Goal: Task Accomplishment & Management: Complete application form

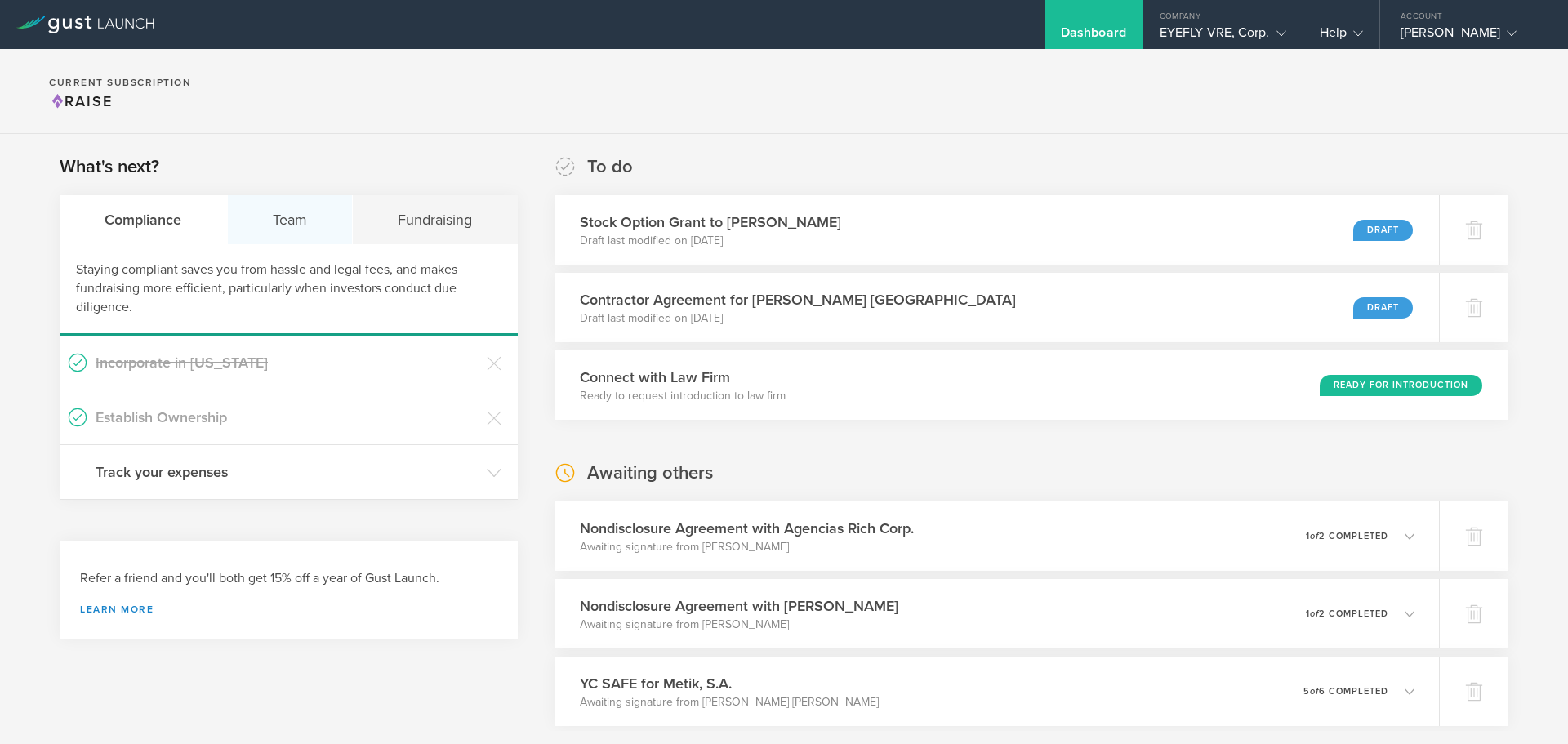
click at [283, 209] on div "Team" at bounding box center [291, 220] width 125 height 49
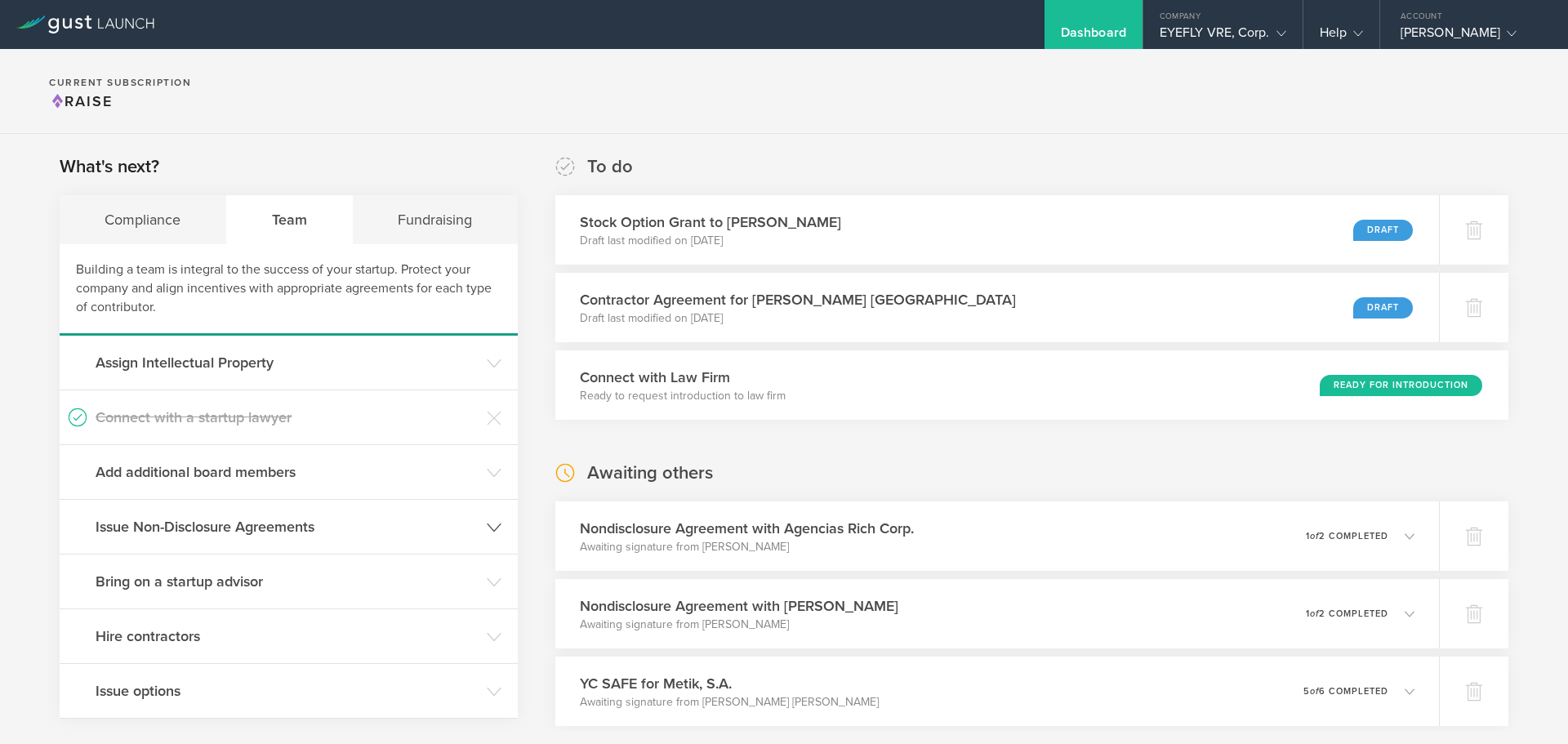
click at [249, 533] on h3 "Issue Non-Disclosure Agreements" at bounding box center [287, 526] width 383 height 21
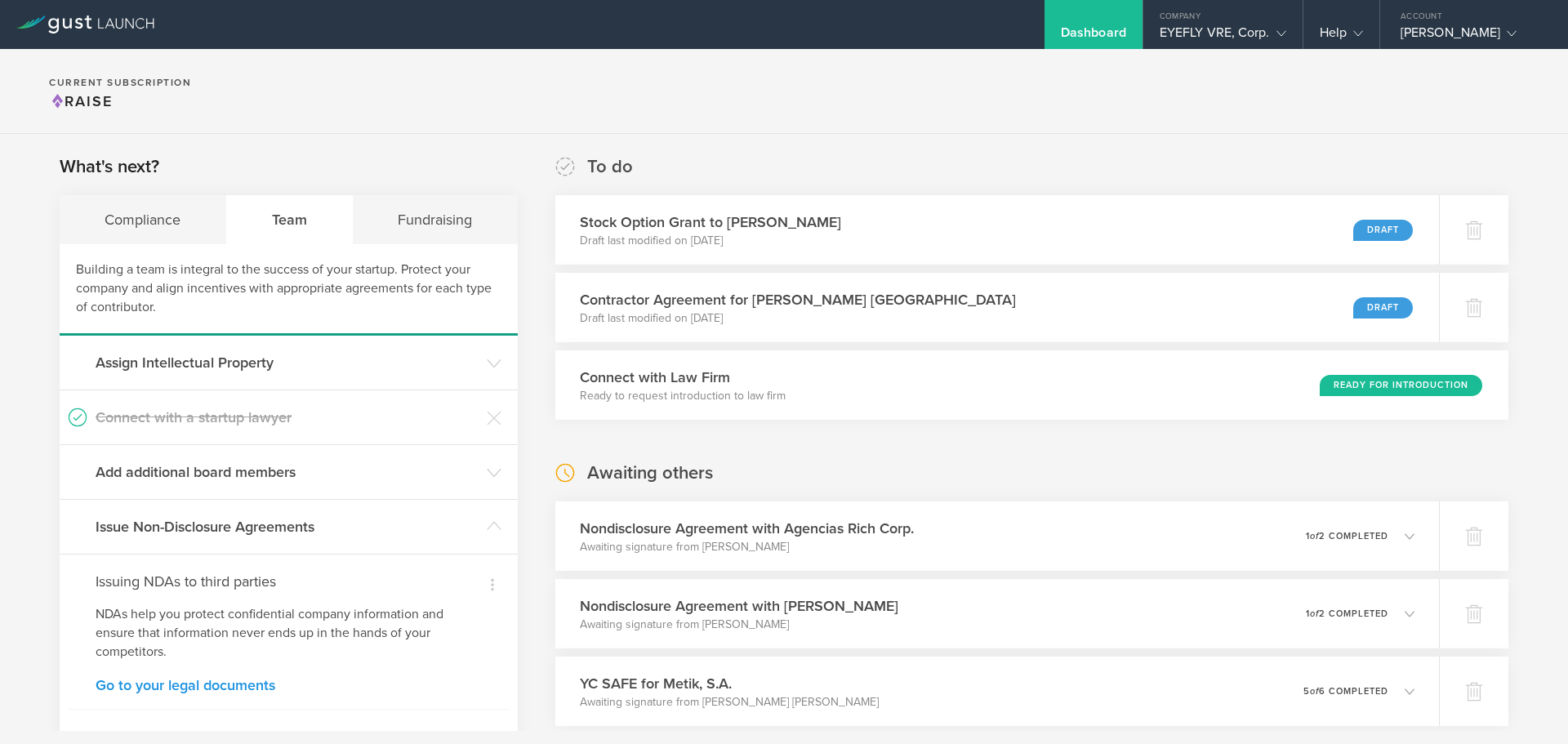
click at [207, 683] on link "Go to your legal documents" at bounding box center [288, 685] width 386 height 15
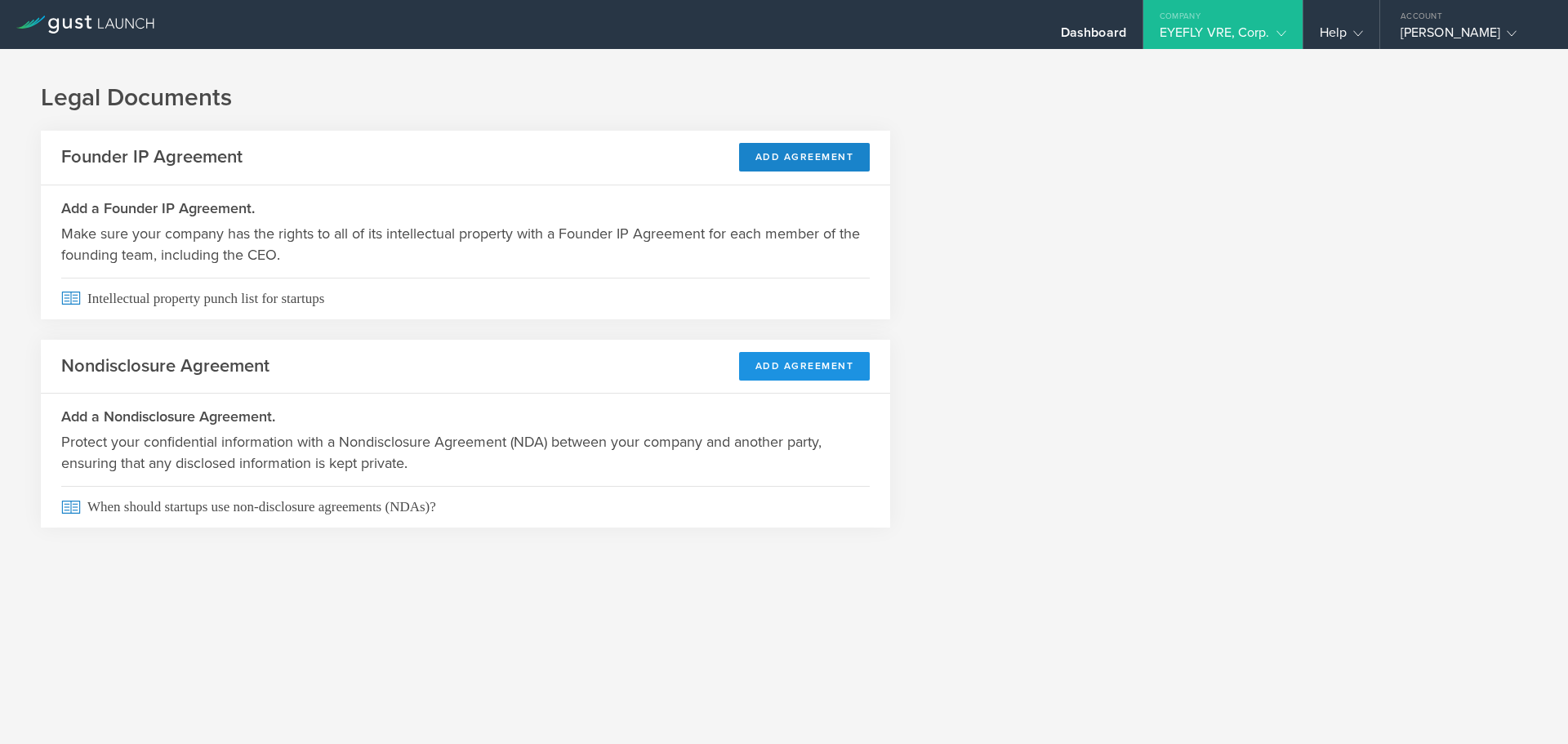
click at [821, 368] on button "Add Agreement" at bounding box center [805, 366] width 132 height 28
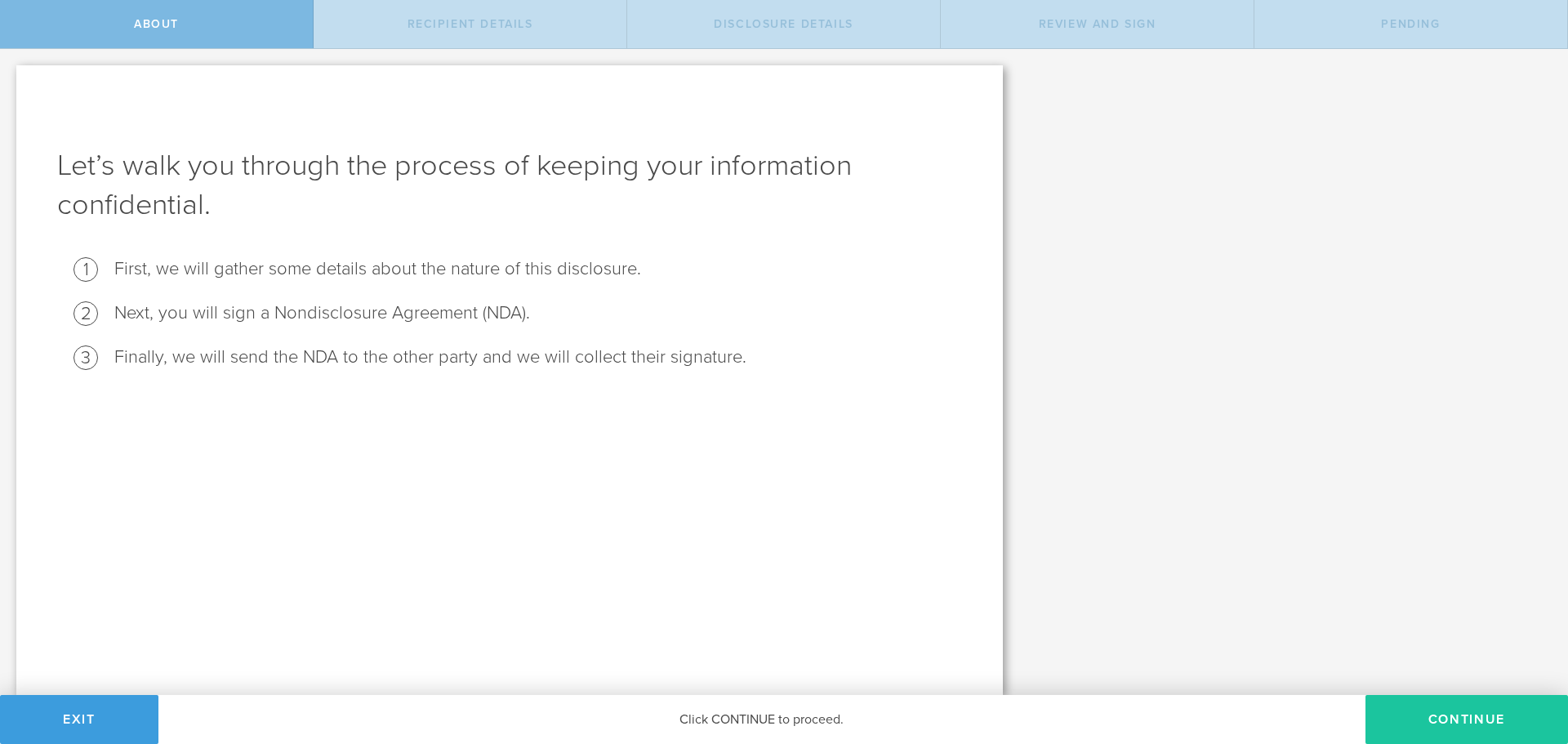
click at [1454, 717] on button "Continue" at bounding box center [1466, 719] width 203 height 49
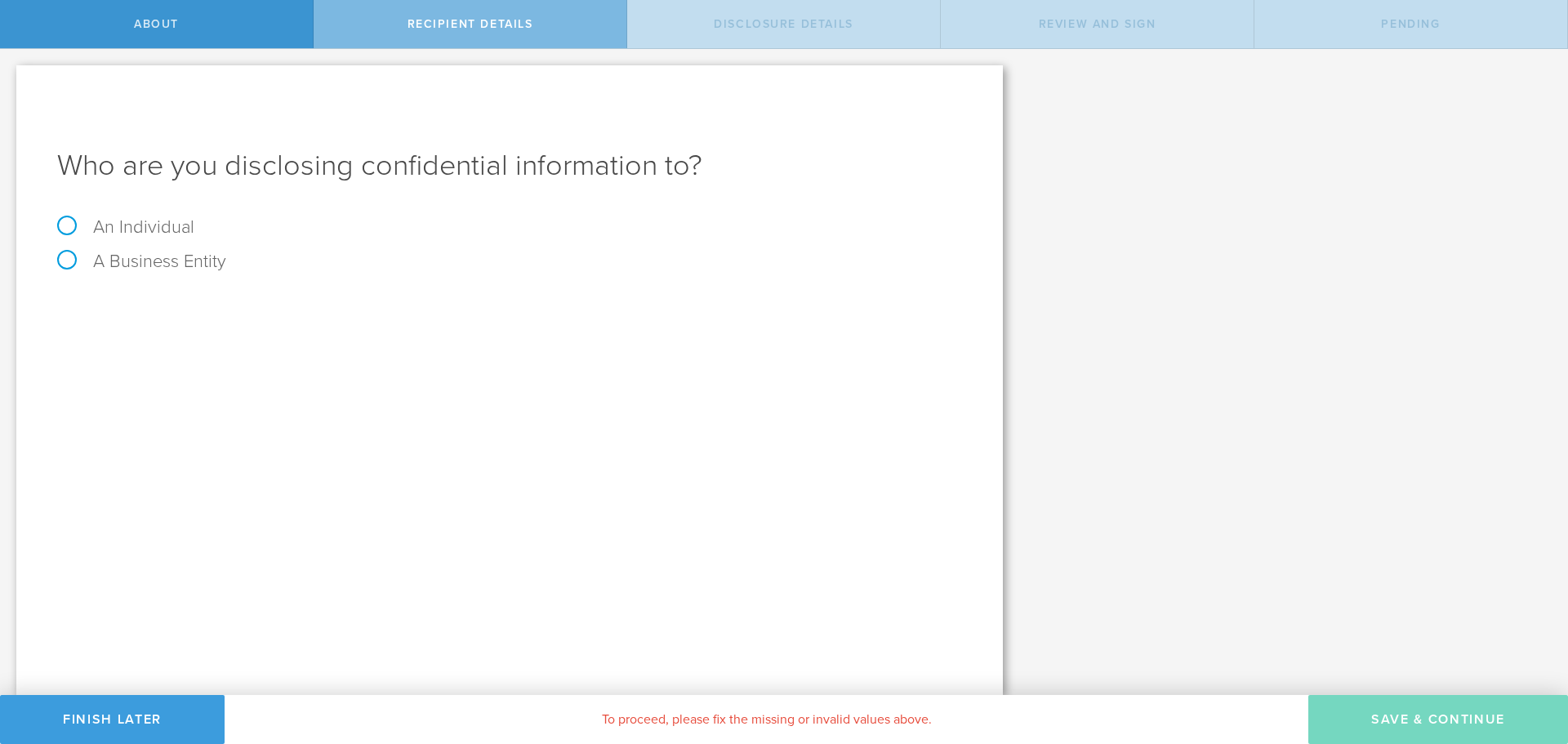
click at [70, 221] on label "An Individual" at bounding box center [125, 226] width 137 height 21
click at [11, 75] on input "An Individual" at bounding box center [5, 62] width 11 height 26
radio input "true"
click at [276, 304] on input "text" at bounding box center [571, 307] width 782 height 25
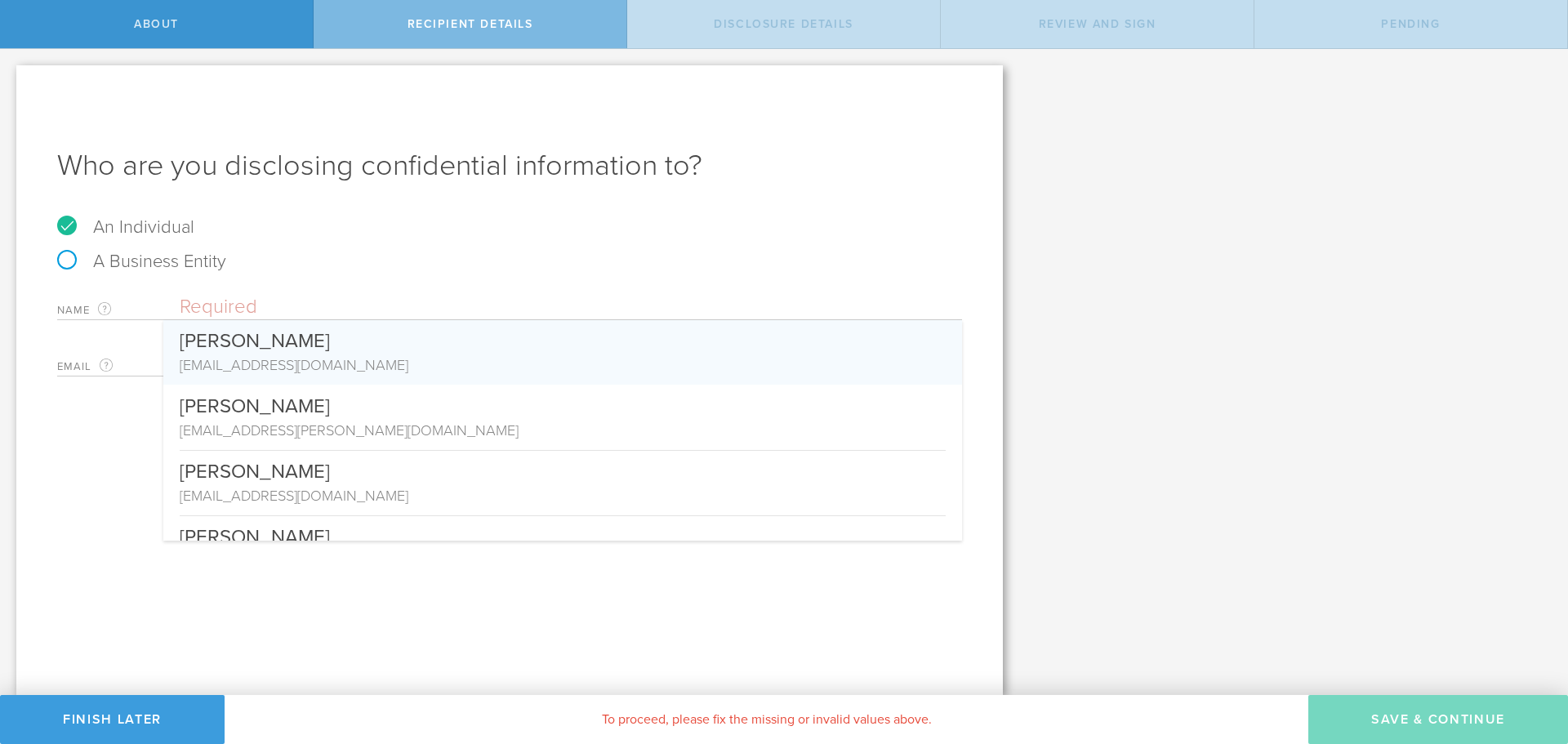
click at [143, 472] on div "Who are you disclosing confidential information to? An Individual A Business En…" at bounding box center [510, 380] width 987 height 630
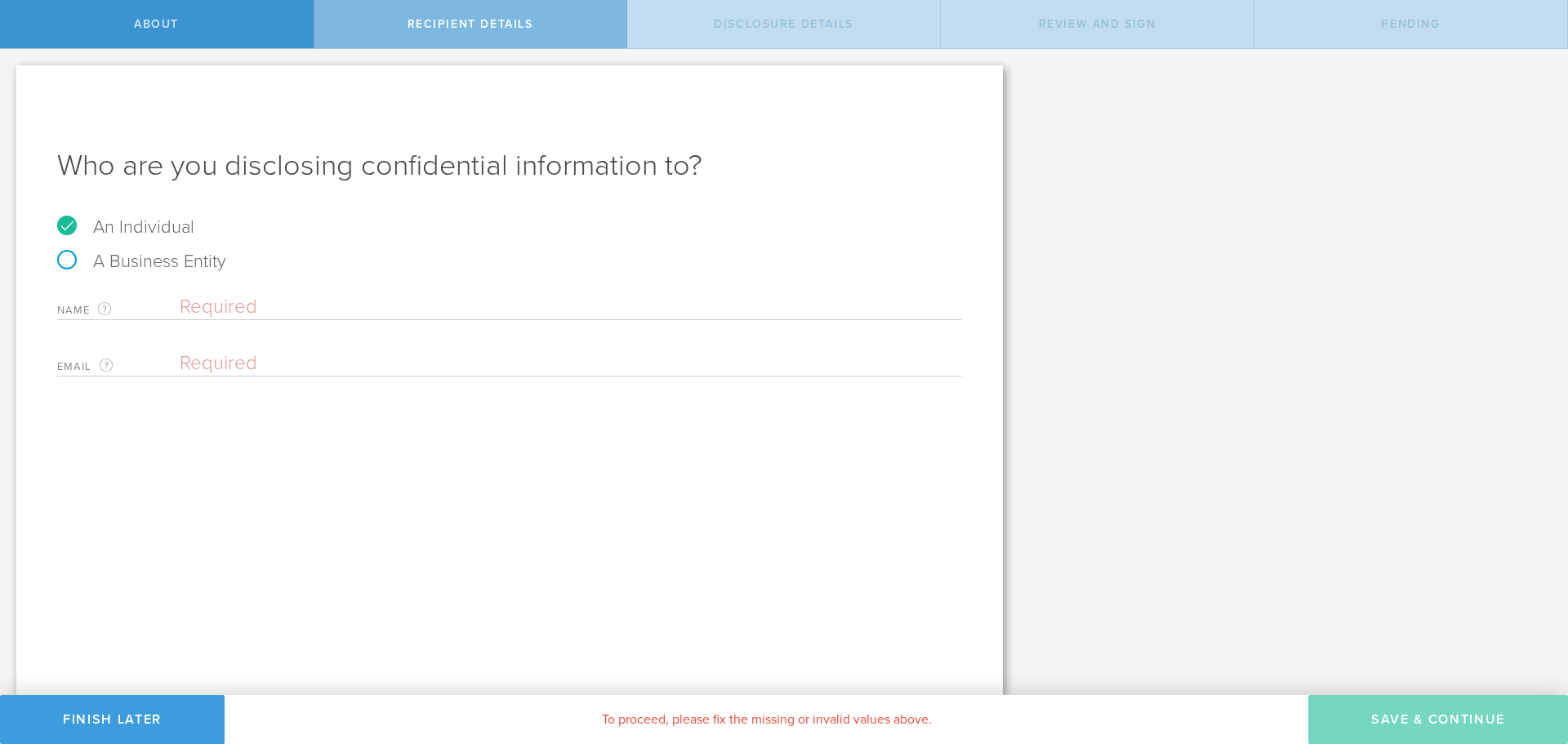
click at [186, 360] on input "email" at bounding box center [567, 363] width 774 height 25
paste input "Edu.mad23@gmail.com"
type input "Edu.mad23@gmail.com"
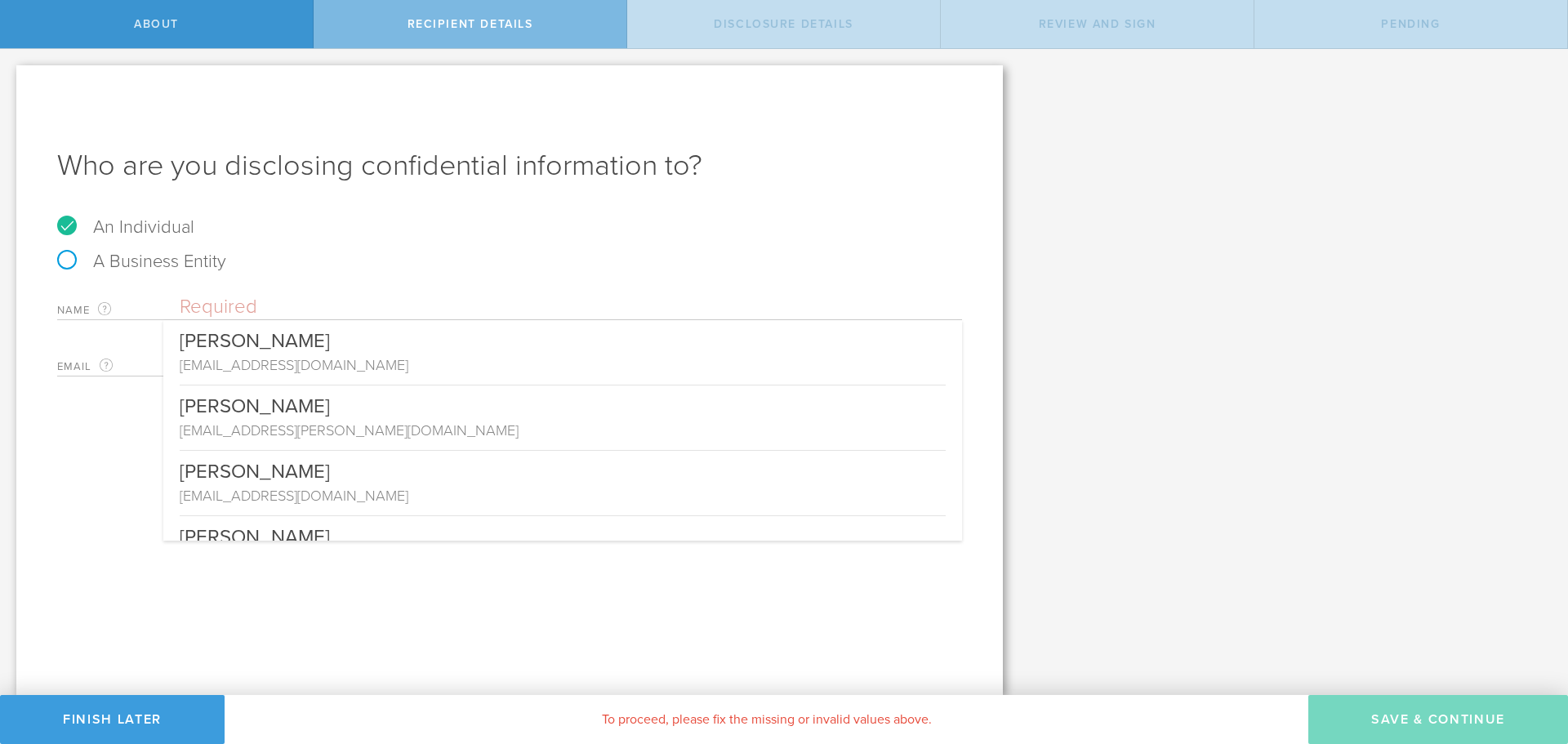
click at [230, 308] on input "text" at bounding box center [571, 307] width 782 height 25
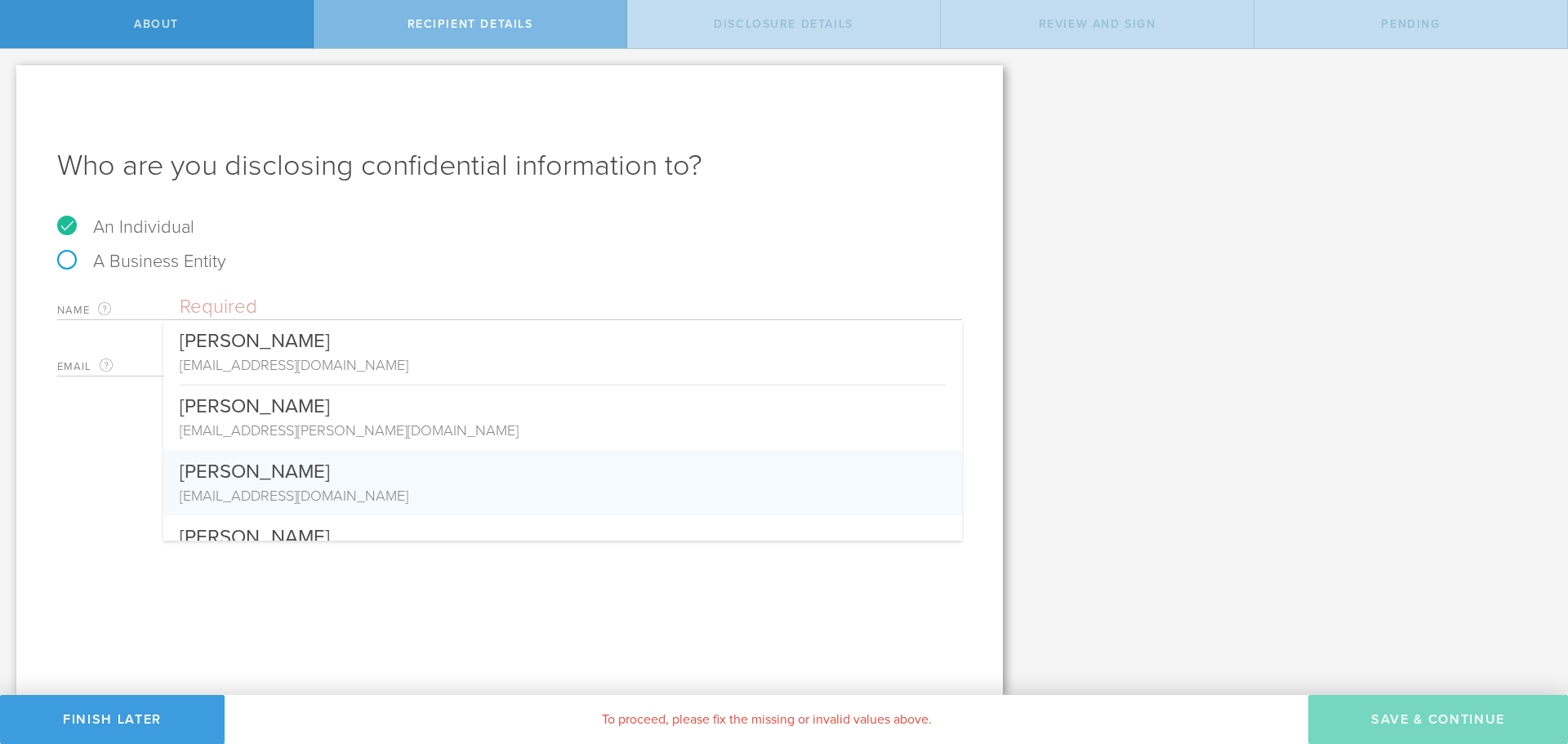
click at [243, 293] on div "Name The first and last name of the person that you are disclosing confidential…" at bounding box center [510, 303] width 905 height 34
click at [239, 315] on input "text" at bounding box center [571, 307] width 782 height 25
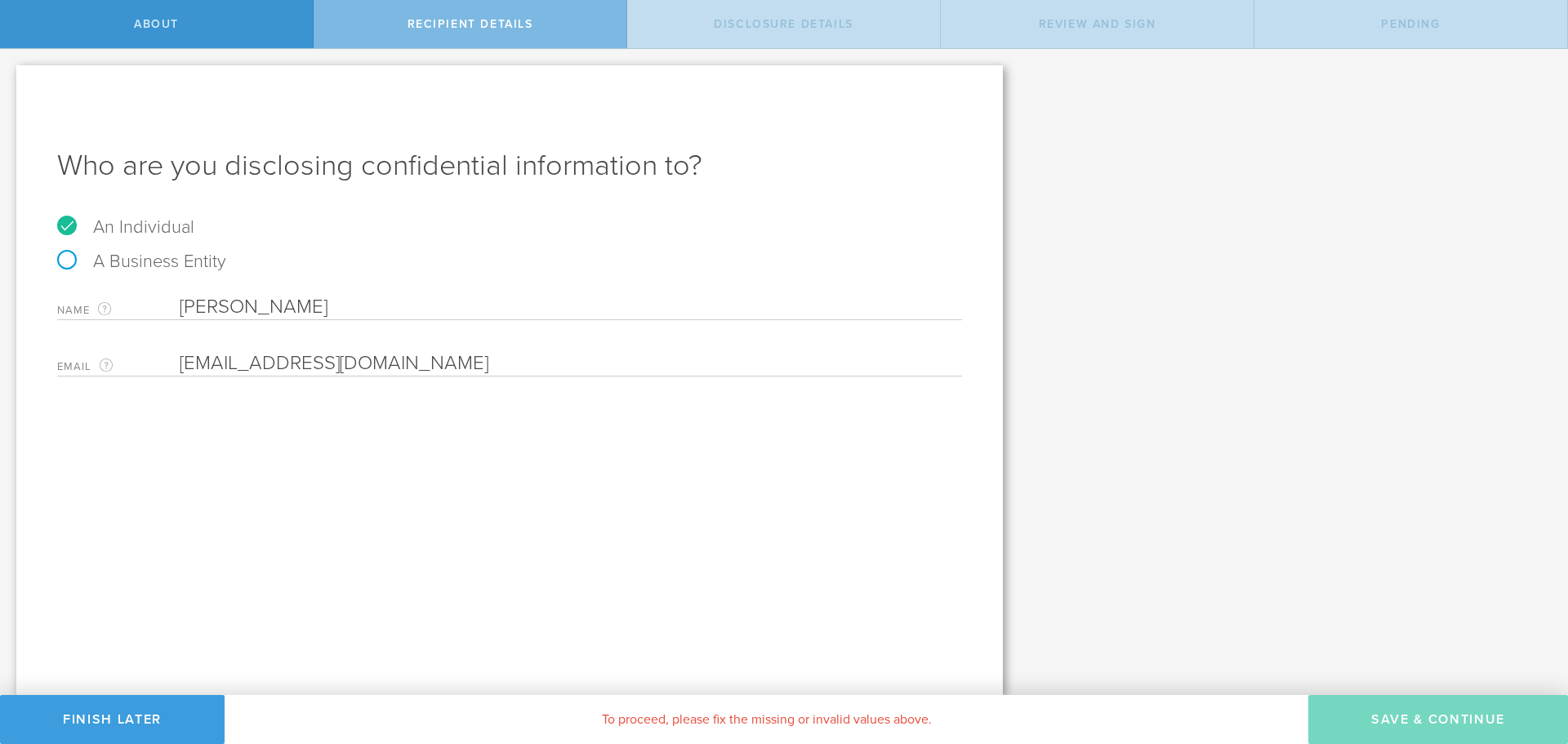
type input "Eduardo Madrid"
click at [727, 512] on div "Who are you disclosing confidential information to? An Individual A Business En…" at bounding box center [510, 380] width 987 height 630
click at [255, 361] on input "email" at bounding box center [567, 363] width 774 height 25
paste input "Edu.mad23@gmail.com"
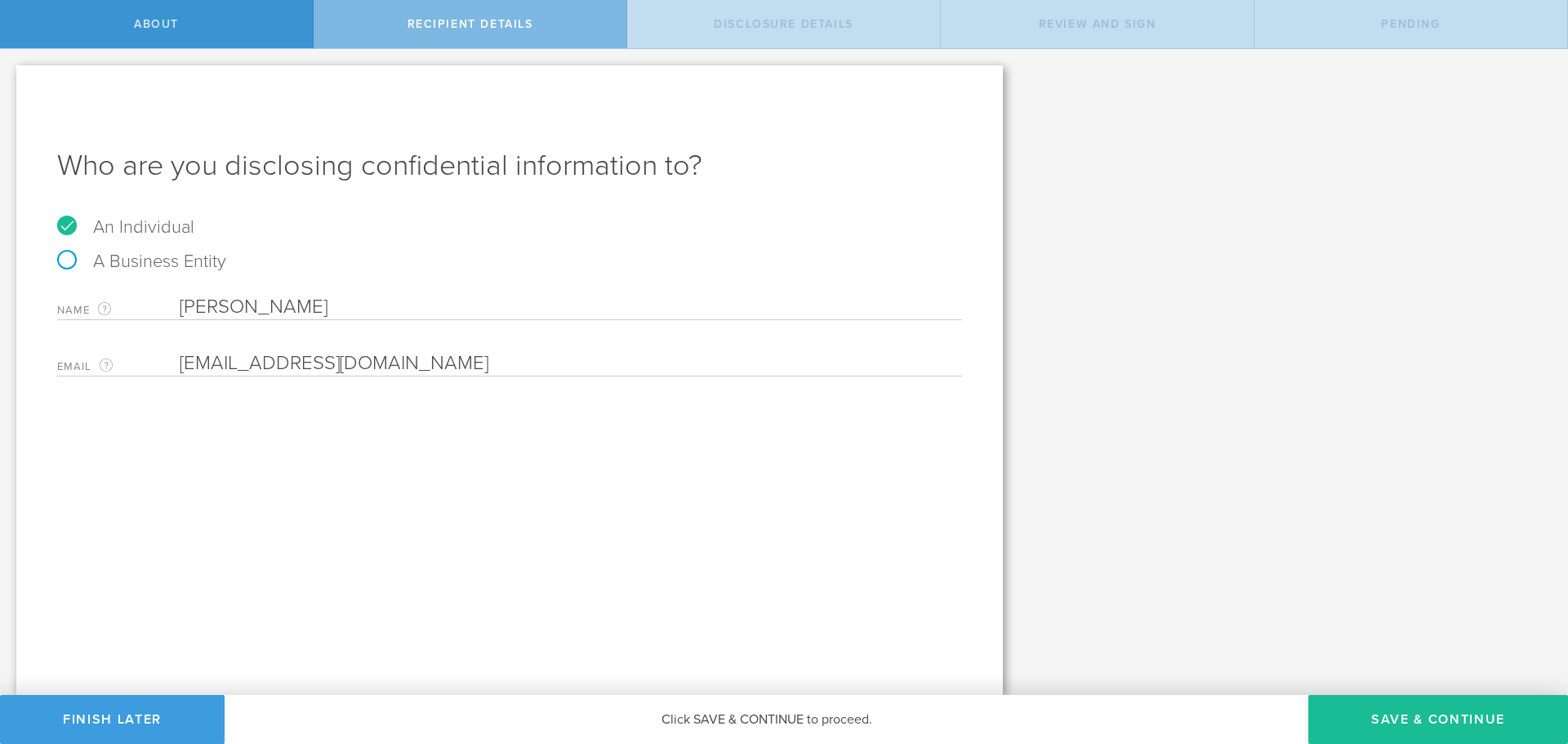
type input "Edu.mad23@gmail.com"
click at [360, 506] on div "Who are you disclosing confidential information to? An Individual A Business En…" at bounding box center [510, 380] width 987 height 630
click at [350, 301] on input "Eduardo Madrid" at bounding box center [571, 307] width 782 height 25
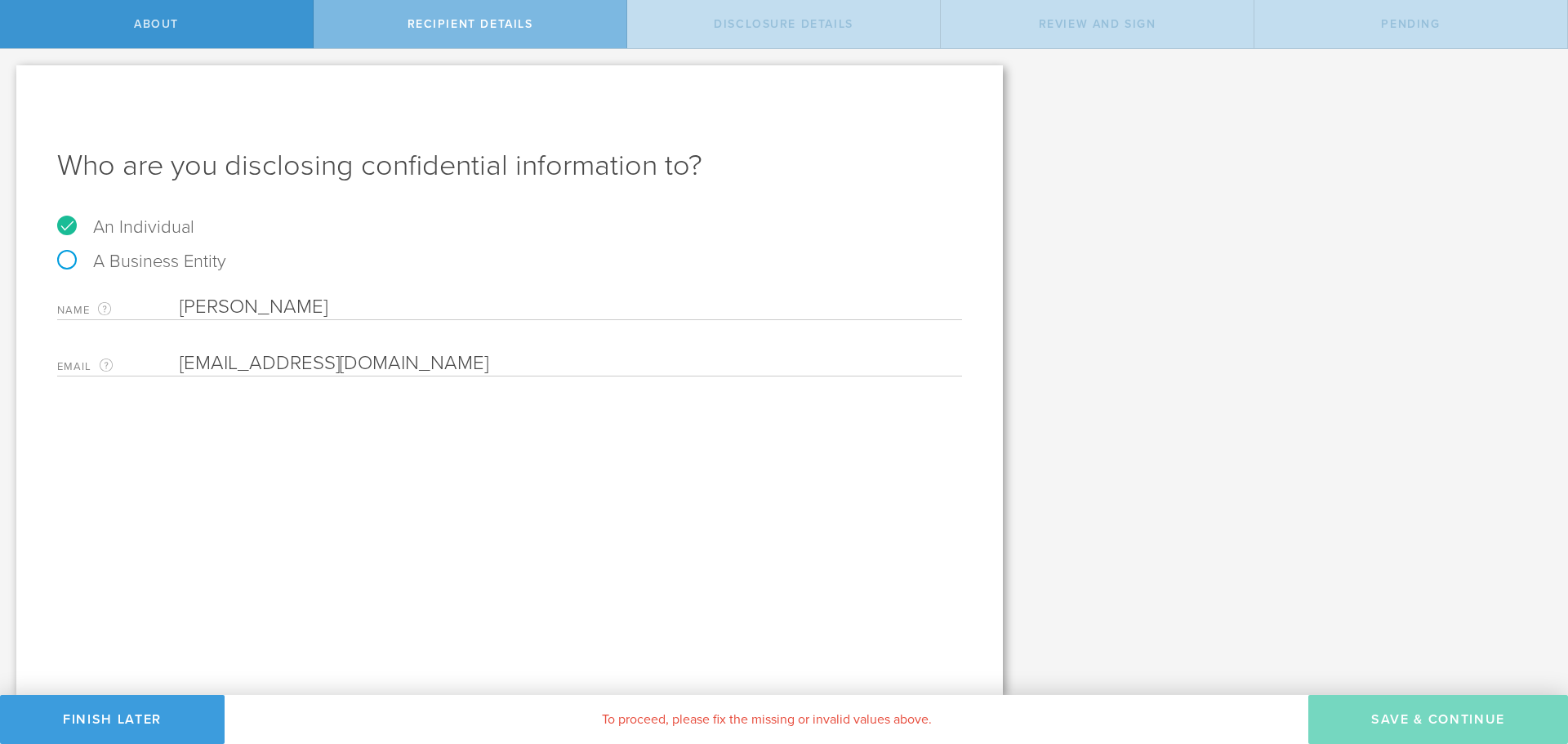
type input "Eduardo Madri"
click at [228, 349] on div "Email The email address of the person that you are disclosing confidential info…" at bounding box center [510, 360] width 905 height 34
click at [232, 354] on input "email" at bounding box center [567, 363] width 774 height 25
paste input "Eduardo José Madriz Figueroa"
type input "Eduardo José Madriz Figueroa"
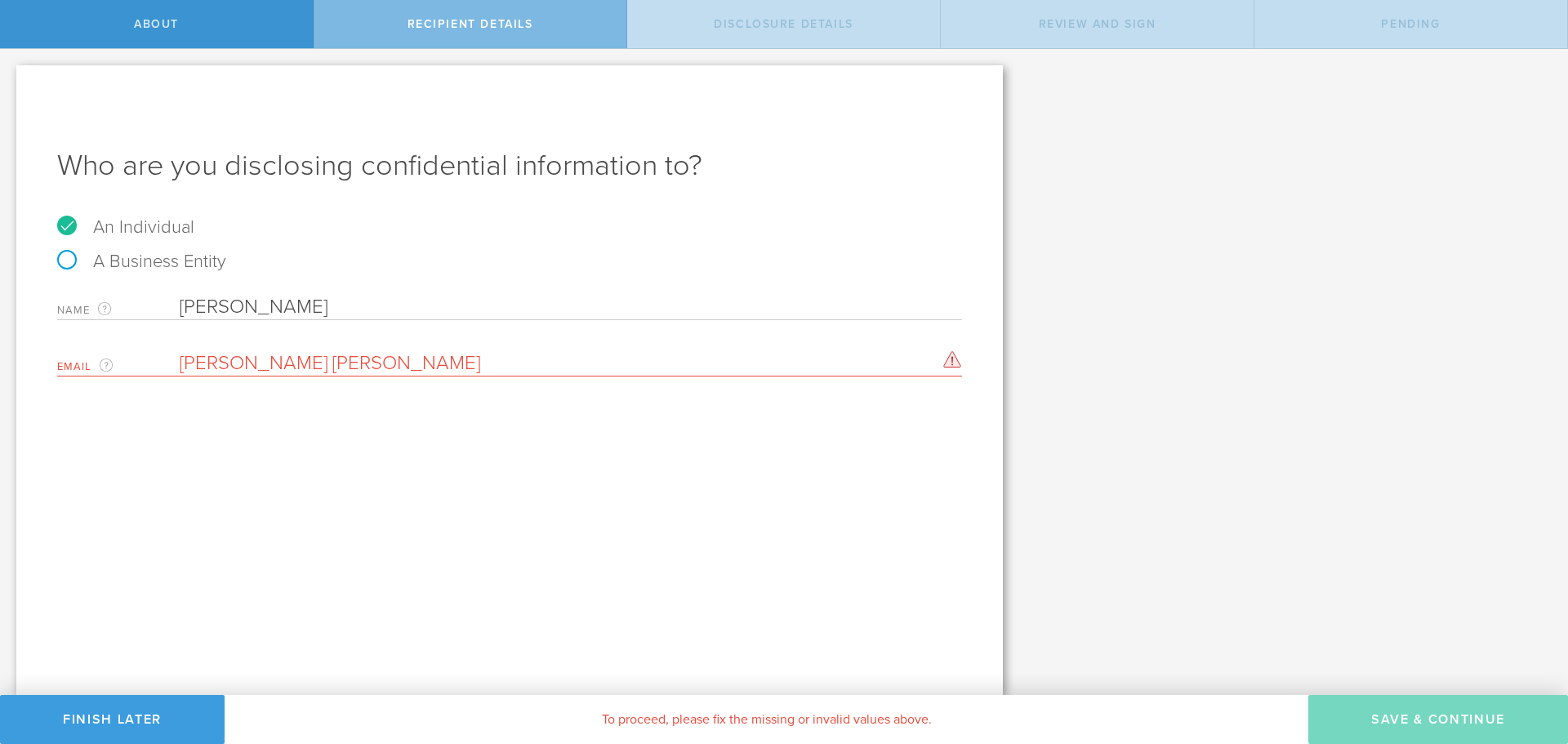
click at [547, 477] on div "Who are you disclosing confidential information to? An Individual A Business En…" at bounding box center [510, 380] width 987 height 630
click at [509, 301] on input "Eduardo Madri" at bounding box center [571, 307] width 782 height 25
drag, startPoint x: 461, startPoint y: 356, endPoint x: 165, endPoint y: 346, distance: 296.2
click at [165, 346] on div "Email The email address of the person that you are disclosing confidential info…" at bounding box center [510, 360] width 905 height 34
drag, startPoint x: 320, startPoint y: 310, endPoint x: 153, endPoint y: 301, distance: 167.2
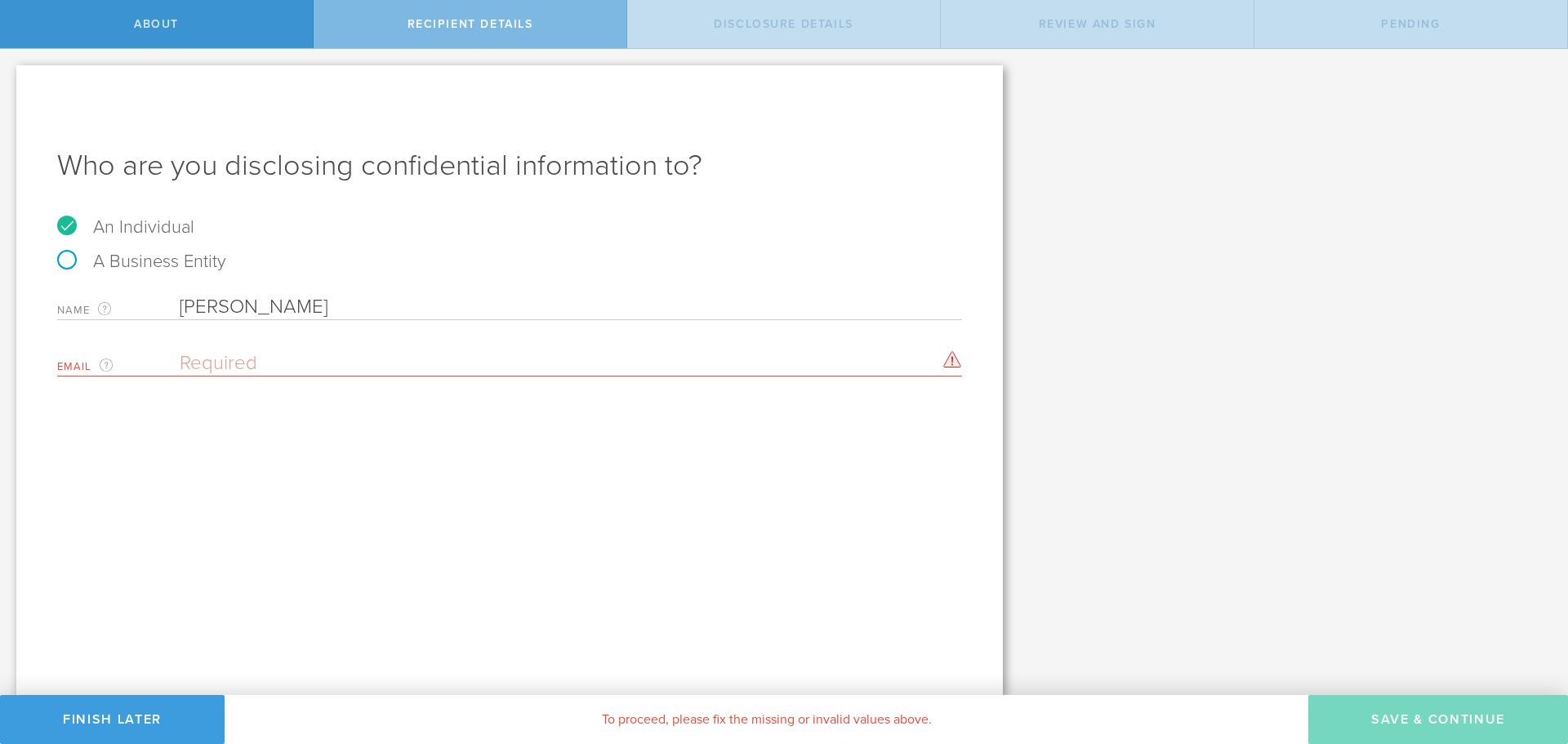
click at [153, 301] on div "Name The first and last name of the person that you are disclosing confidential…" at bounding box center [510, 303] width 905 height 34
paste input "José Madriz Figueroa"
type input "Eduardo José Madriz Figueroa"
click at [297, 361] on input "email" at bounding box center [567, 363] width 774 height 25
click at [252, 352] on input "email" at bounding box center [567, 363] width 774 height 25
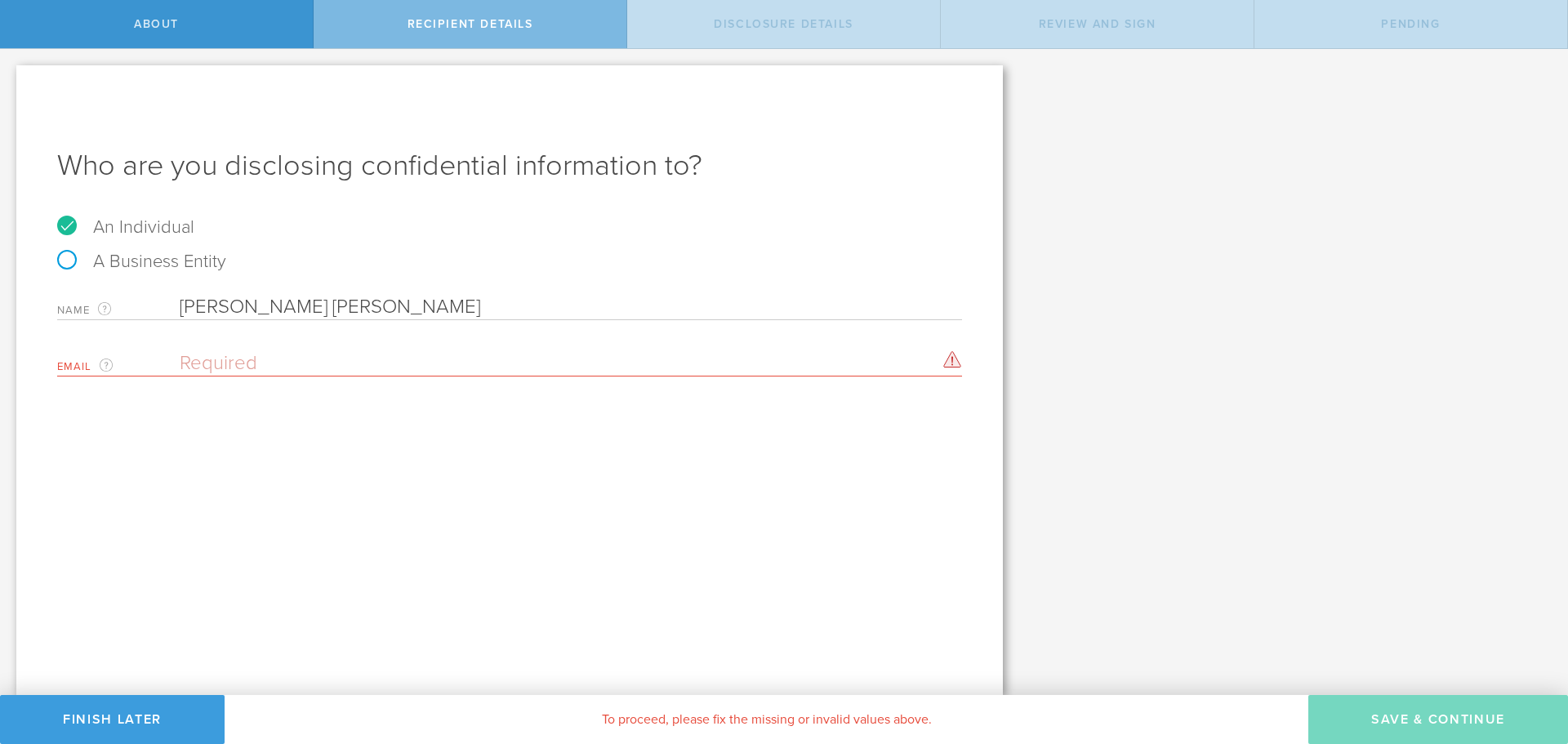
paste input "Edu.mad23@gmail.com"
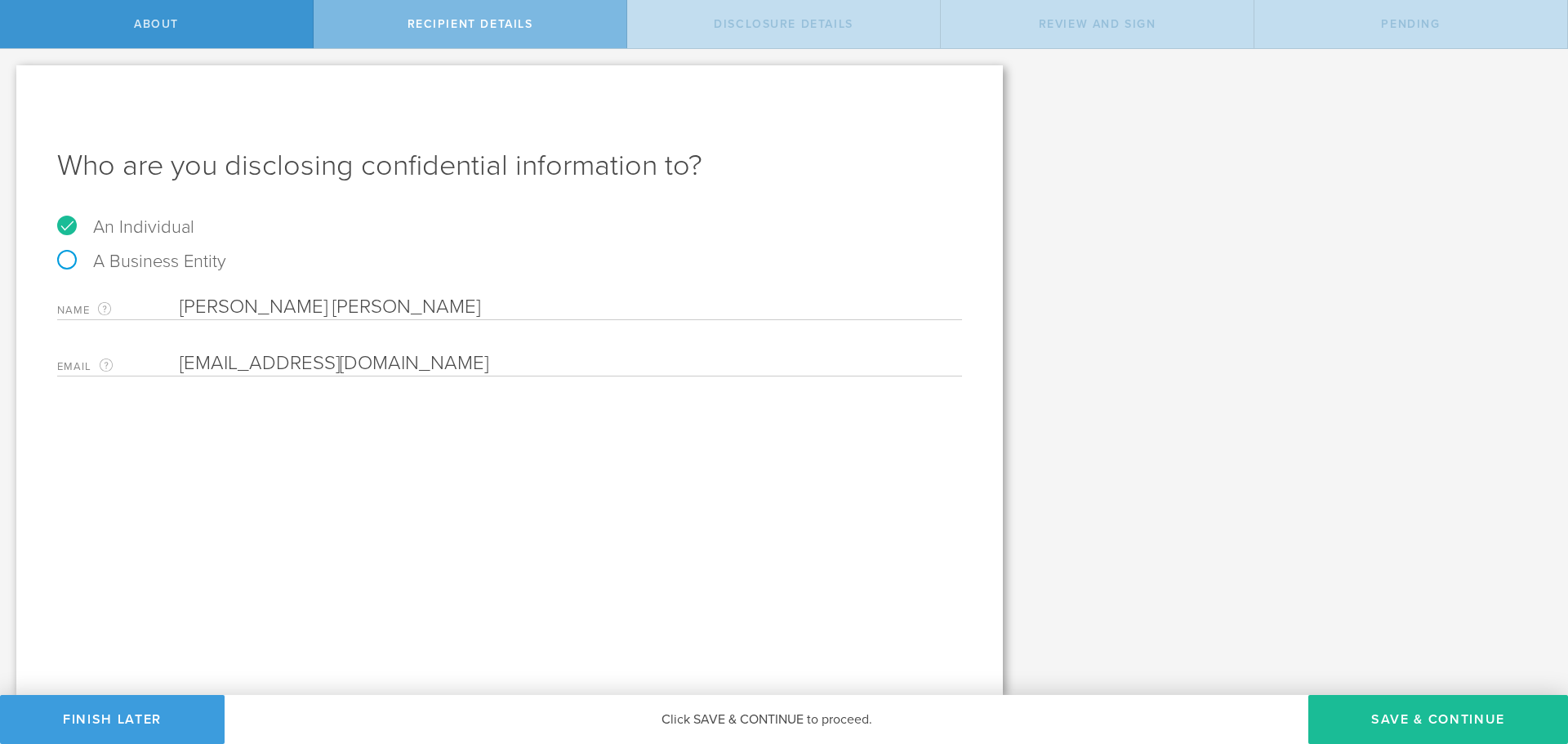
type input "Edu.mad23@gmail.com"
click at [817, 529] on div "Who are you disclosing confidential information to? An Individual A Business En…" at bounding box center [510, 380] width 987 height 630
click at [1462, 713] on button "Save & Continue" at bounding box center [1438, 719] width 260 height 49
select select "string:5 years"
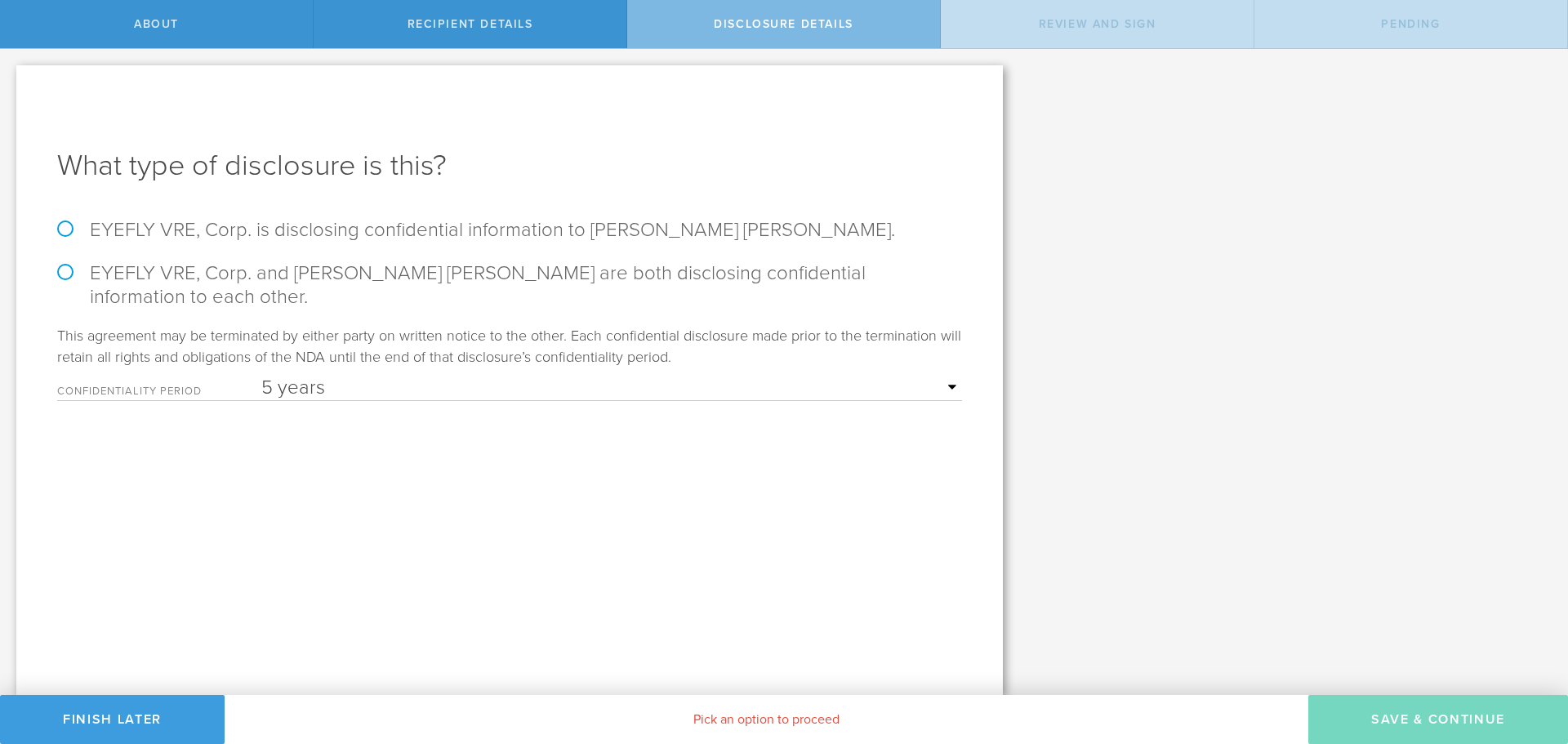
click at [63, 230] on label "EYEFLY VRE, Corp. is disclosing confidential information to Eduardo José Madriz…" at bounding box center [510, 230] width 905 height 24
click at [11, 84] on input "EYEFLY VRE, Corp. is disclosing confidential information to Eduardo José Madriz…" at bounding box center [5, 66] width 11 height 35
radio input "true"
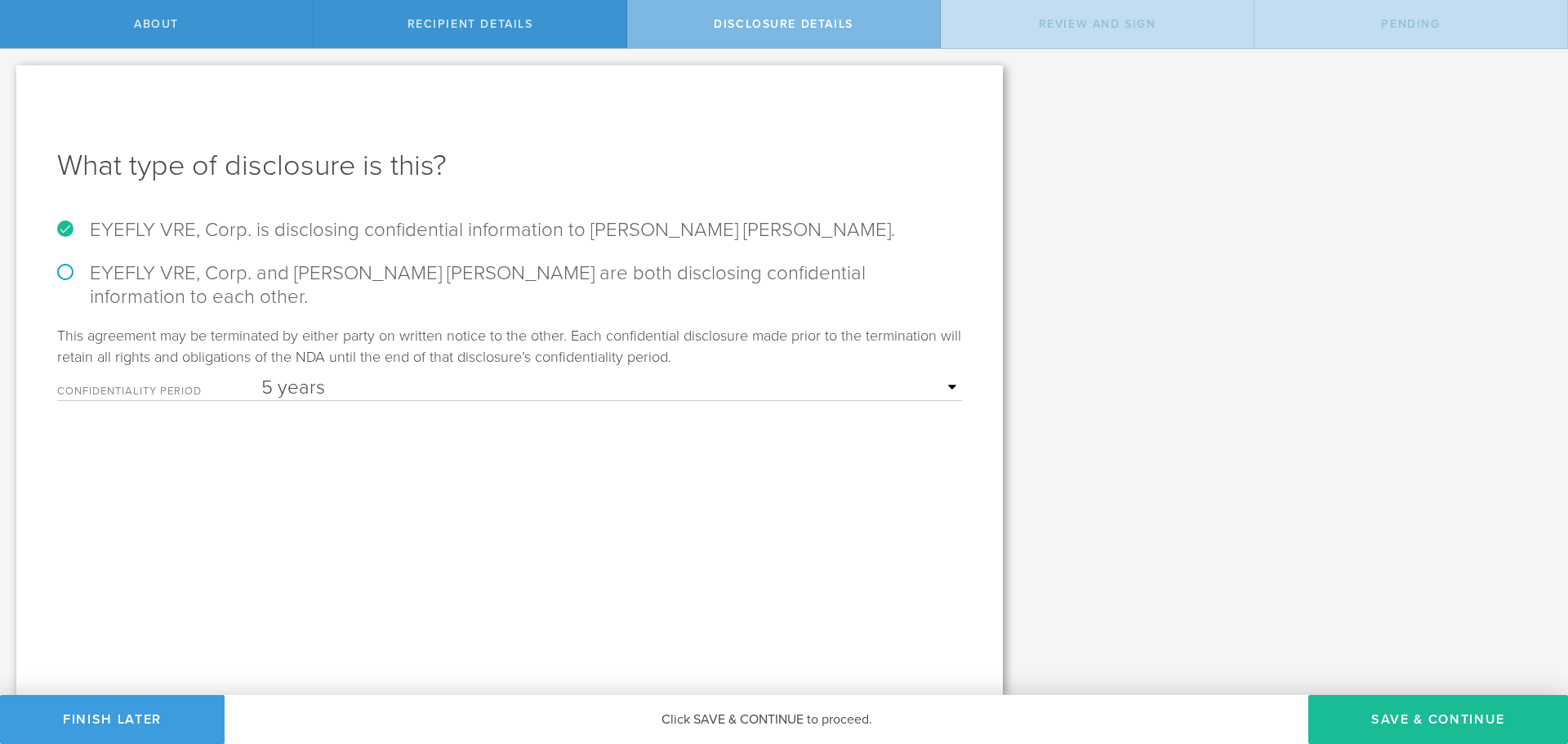
click at [312, 389] on select "1 year 2 years 3 years 4 years 5 years" at bounding box center [611, 388] width 700 height 25
select select "string:2 years"
click at [262, 376] on select "1 year 2 years 3 years 4 years 5 years" at bounding box center [611, 388] width 700 height 25
click at [1396, 719] on button "Save & Continue" at bounding box center [1438, 719] width 260 height 49
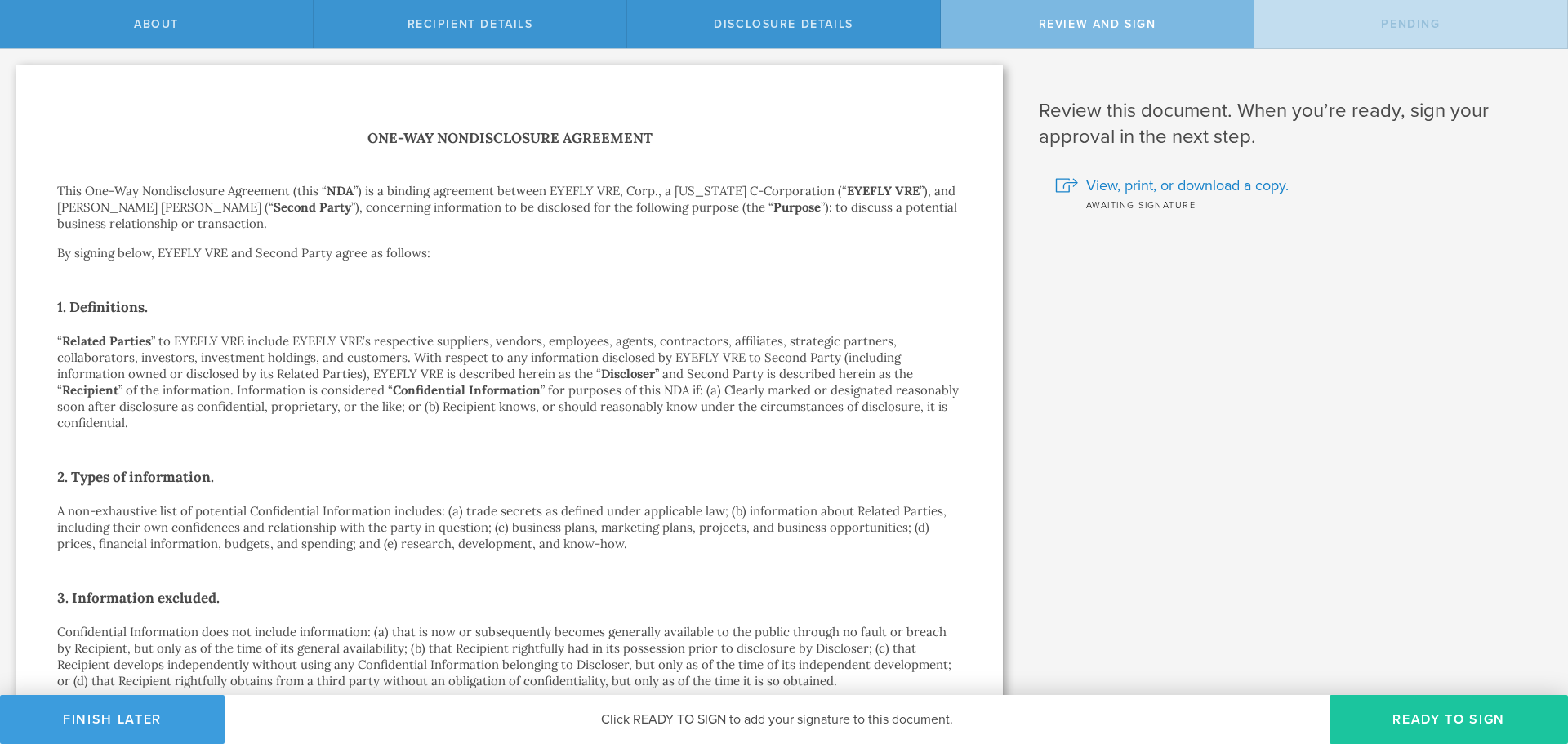
click at [1434, 729] on button "Ready to Sign" at bounding box center [1449, 719] width 239 height 49
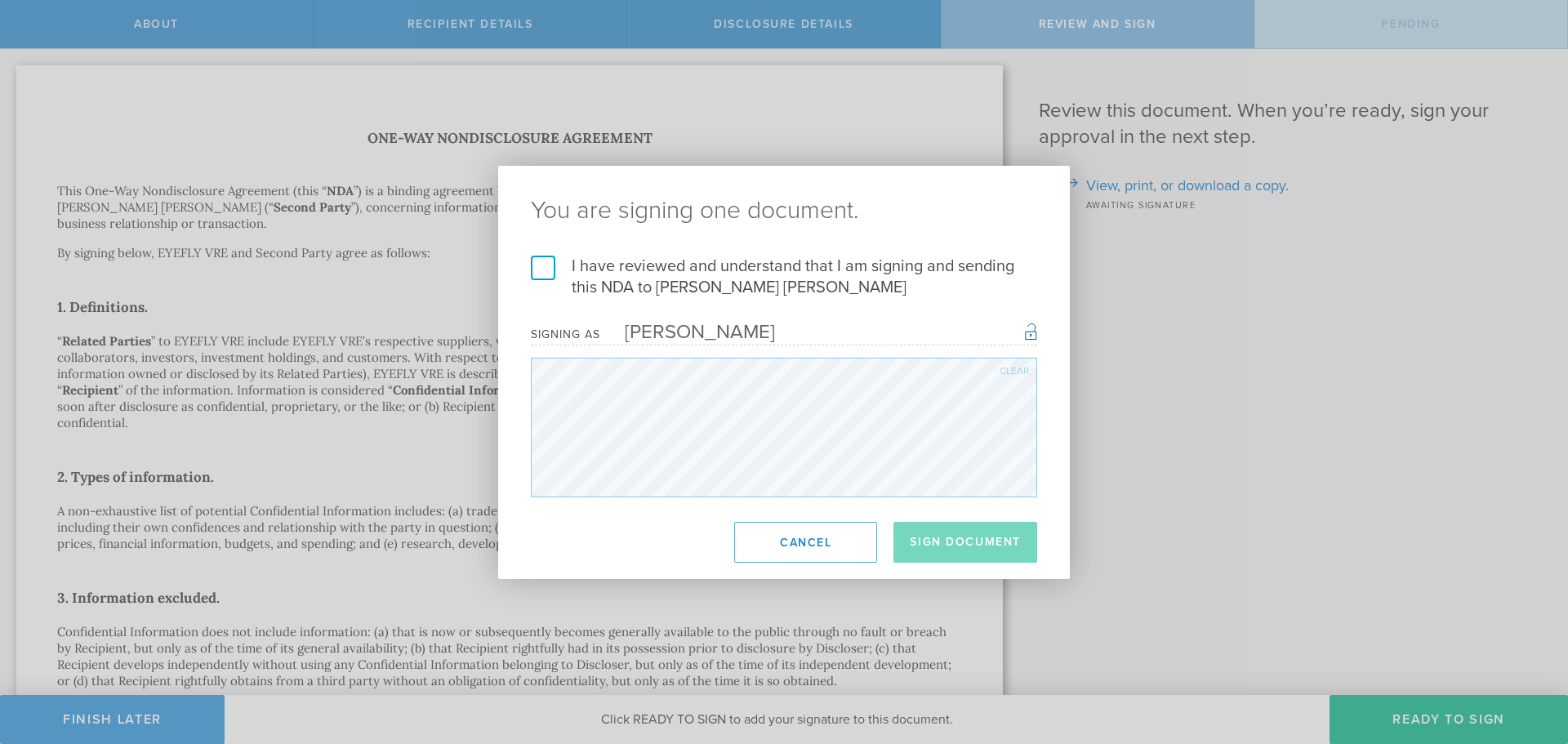
click at [546, 278] on label "I have reviewed and understand that I am signing and sending this NDA to Eduard…" at bounding box center [783, 276] width 506 height 43
click at [0, 0] on input "I have reviewed and understand that I am signing and sending this NDA to Eduard…" at bounding box center [0, 0] width 0 height 0
click at [978, 540] on button "Sign Document" at bounding box center [966, 542] width 144 height 41
